Goal: Navigation & Orientation: Find specific page/section

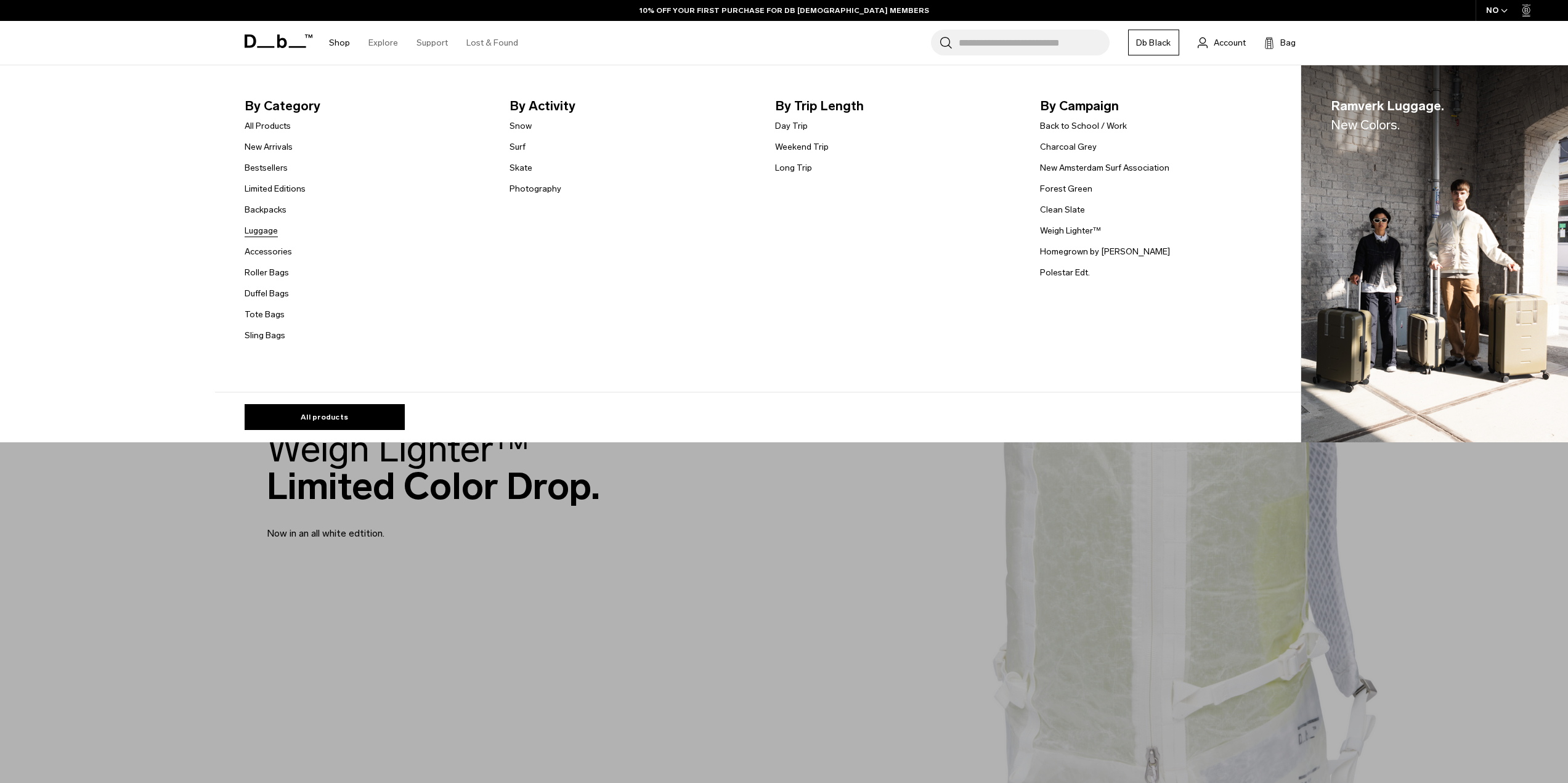
click at [276, 230] on link "Luggage" at bounding box center [261, 231] width 33 height 13
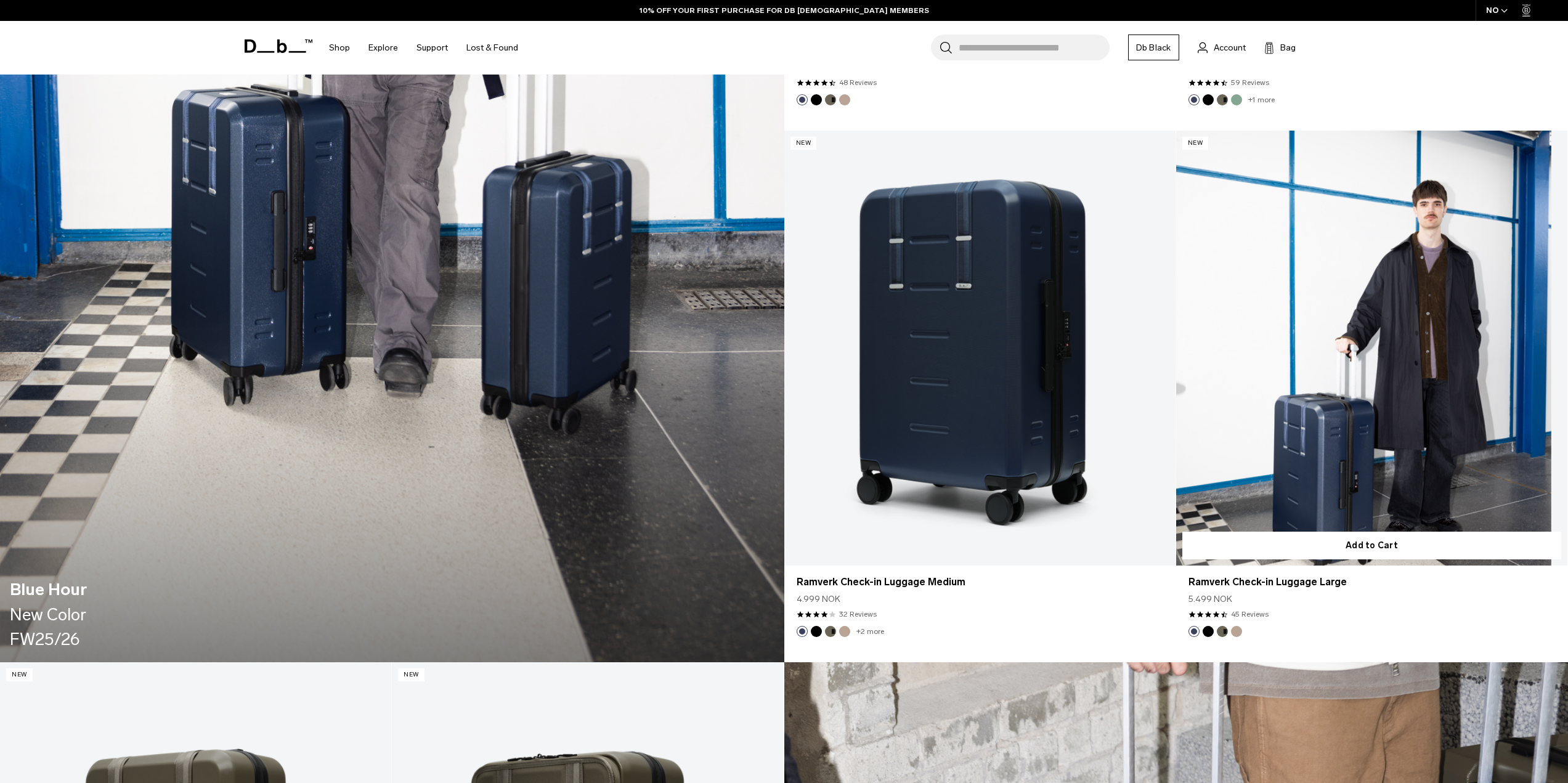
scroll to position [1910, 0]
